Goal: Task Accomplishment & Management: Use online tool/utility

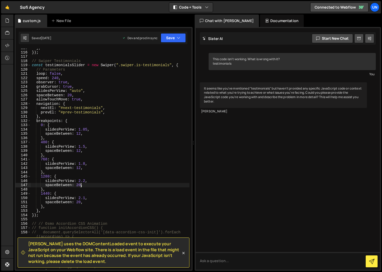
scroll to position [490, 0]
click at [238, 19] on div "Chat with [PERSON_NAME]" at bounding box center [227, 21] width 64 height 12
drag, startPoint x: 180, startPoint y: 12, endPoint x: 185, endPoint y: 11, distance: 4.6
click at [181, 12] on div "Code + Tools Code Only Code + Tools Tools Only" at bounding box center [191, 7] width 44 height 10
click at [187, 10] on button "Code + Tools" at bounding box center [191, 7] width 44 height 9
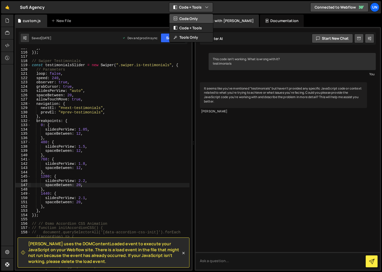
click at [188, 18] on button "Code Only" at bounding box center [191, 18] width 44 height 9
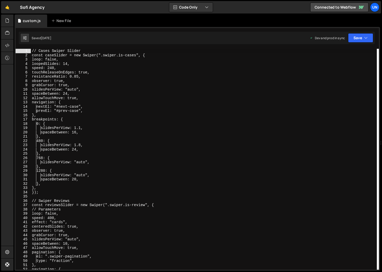
scroll to position [91, 0]
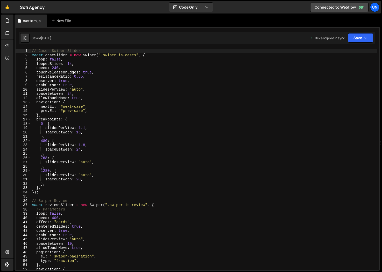
type textarea "touchReleaseOnEdges: true,"
click at [88, 71] on div "// Cases Swiper Slider const caseSlider = new Swiper ( ".swiper.is-cases" , { l…" at bounding box center [204, 163] width 346 height 229
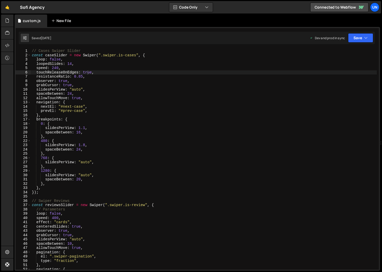
click at [53, 26] on div "New File" at bounding box center [63, 21] width 31 height 12
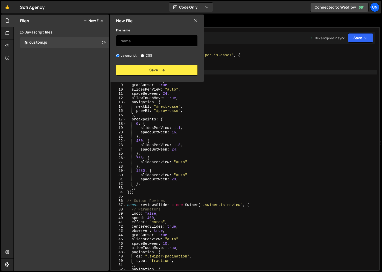
click at [123, 39] on input "text" at bounding box center [157, 40] width 82 height 11
type input "d"
type input "lightbox"
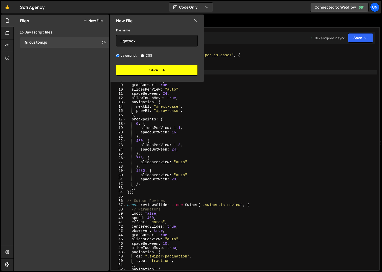
click at [171, 68] on button "Save File" at bounding box center [157, 70] width 82 height 11
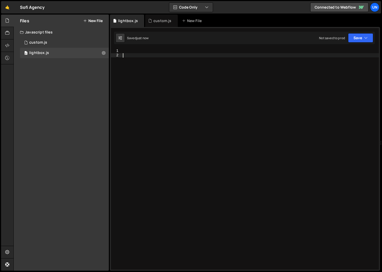
click at [131, 63] on div at bounding box center [250, 163] width 257 height 229
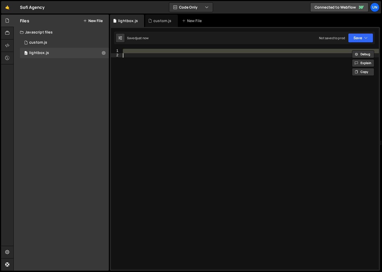
paste textarea "});"
type textarea "});"
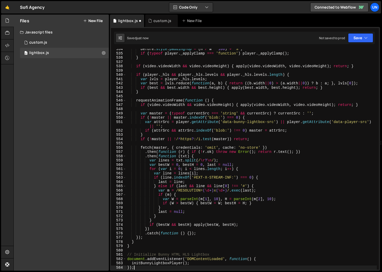
scroll to position [2328, 0]
click at [154, 69] on div "before . style . paddingTop = ( h / w * 100 ) + '%' ; if ( typeof player . _app…" at bounding box center [251, 161] width 251 height 229
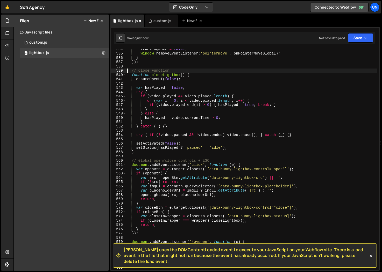
type textarea "// Close Function"
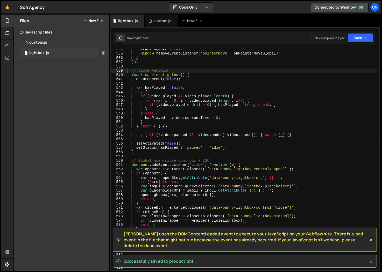
click at [106, 54] on button at bounding box center [103, 52] width 9 height 9
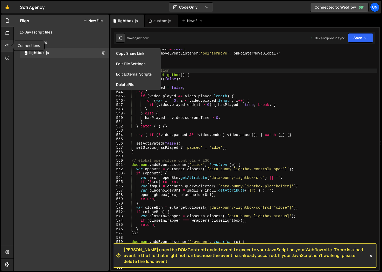
click at [4, 45] on div at bounding box center [7, 45] width 13 height 12
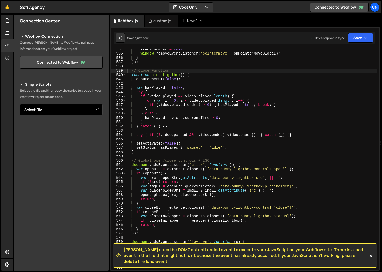
click at [71, 112] on select "Select File custom.js lightbox.js" at bounding box center [61, 109] width 83 height 11
select select "48333"
click at [20, 104] on select "Select File custom.js lightbox.js" at bounding box center [61, 109] width 83 height 11
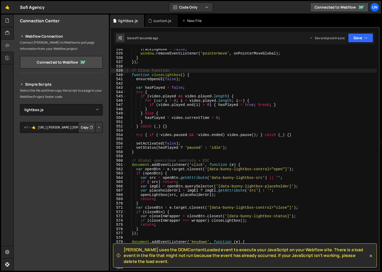
click at [99, 128] on button "Button group with nested dropdown" at bounding box center [98, 127] width 7 height 11
click at [88, 127] on button "Copy" at bounding box center [87, 127] width 18 height 11
click at [192, 22] on div "New File" at bounding box center [193, 20] width 22 height 5
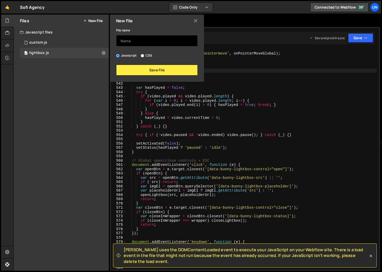
click at [132, 39] on input "text" at bounding box center [157, 40] width 82 height 11
type input "background-video"
click at [172, 63] on div "File name background-video Javascript CSS Save File" at bounding box center [157, 51] width 94 height 48
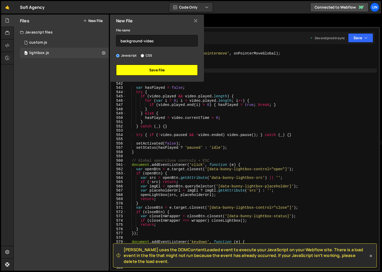
click at [168, 69] on button "Save File" at bounding box center [157, 70] width 82 height 11
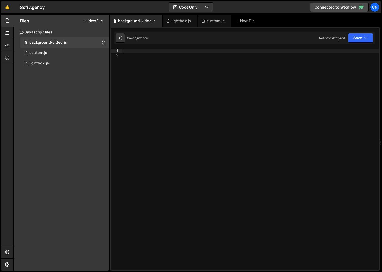
click at [144, 65] on div at bounding box center [250, 163] width 257 height 229
paste textarea "});"
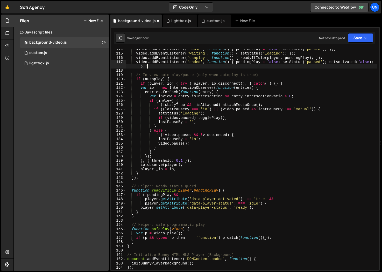
click at [150, 68] on div "video . addEventListener ( 'pause' , function ( ) { pendingPlay = false ; setSt…" at bounding box center [251, 161] width 251 height 229
type textarea "initBunnyPlayerBackground(); });"
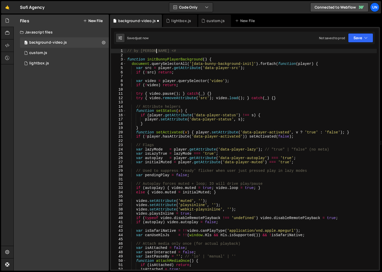
scroll to position [0, 2]
click at [152, 74] on div "// by OSMO <# function initBunnyPlayerBackground ( ) { document . querySelector…" at bounding box center [251, 163] width 251 height 229
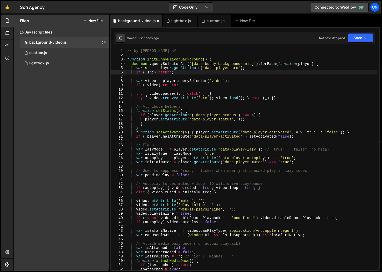
click at [204, 50] on div "// by OSMO <# function initBunnyPlayerBackground ( ) { document . querySelector…" at bounding box center [251, 163] width 251 height 229
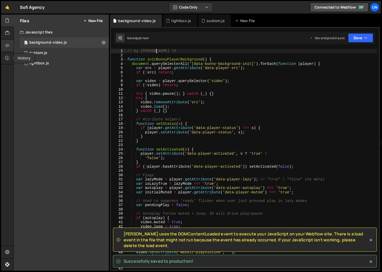
type textarea "// by [PERSON_NAME] <3"
click at [8, 47] on icon at bounding box center [7, 46] width 4 height 6
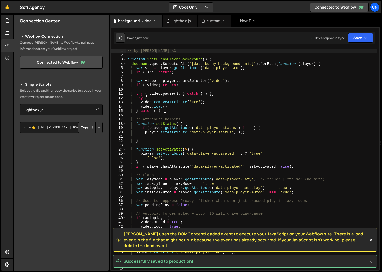
click at [99, 128] on button "Button group with nested dropdown" at bounding box center [98, 127] width 7 height 11
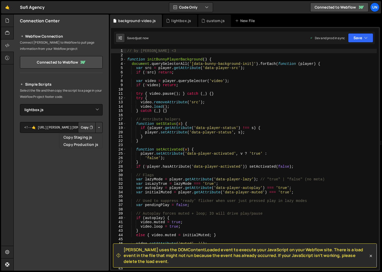
click at [86, 127] on button "Copy" at bounding box center [87, 127] width 18 height 11
click at [99, 110] on select "Select File custom.js lightbox.js background-video.js" at bounding box center [61, 109] width 83 height 11
click at [20, 104] on select "Select File custom.js lightbox.js background-video.js" at bounding box center [61, 109] width 83 height 11
click at [84, 126] on button "Copy" at bounding box center [87, 127] width 18 height 11
click at [84, 128] on button "Copy" at bounding box center [87, 127] width 18 height 11
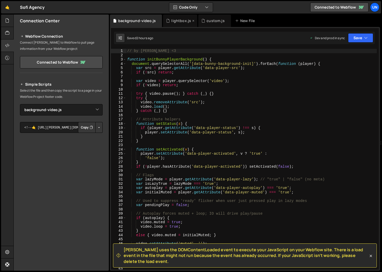
click at [177, 22] on div "lightbox.js" at bounding box center [181, 20] width 20 height 5
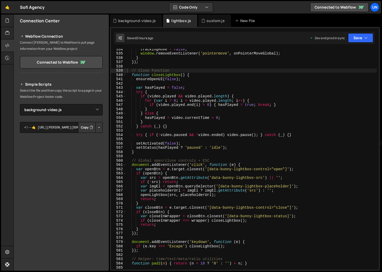
click at [100, 130] on button "Button group with nested dropdown" at bounding box center [98, 127] width 7 height 11
click at [82, 113] on select "Select File custom.js lightbox.js background-video.js" at bounding box center [61, 109] width 83 height 11
select select "48333"
click at [20, 104] on select "Select File custom.js lightbox.js background-video.js" at bounding box center [61, 109] width 83 height 11
click at [90, 132] on button "Copy" at bounding box center [87, 127] width 18 height 11
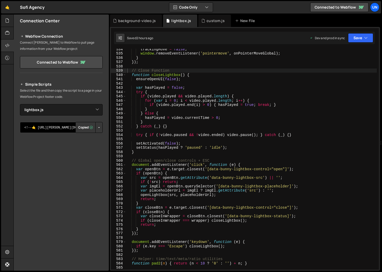
click at [54, 129] on textarea "<!--🤙 [URL][PERSON_NAME][DOMAIN_NAME]> <script>document.addEventListener("DOMCo…" at bounding box center [61, 127] width 83 height 11
